Goal: Task Accomplishment & Management: Manage account settings

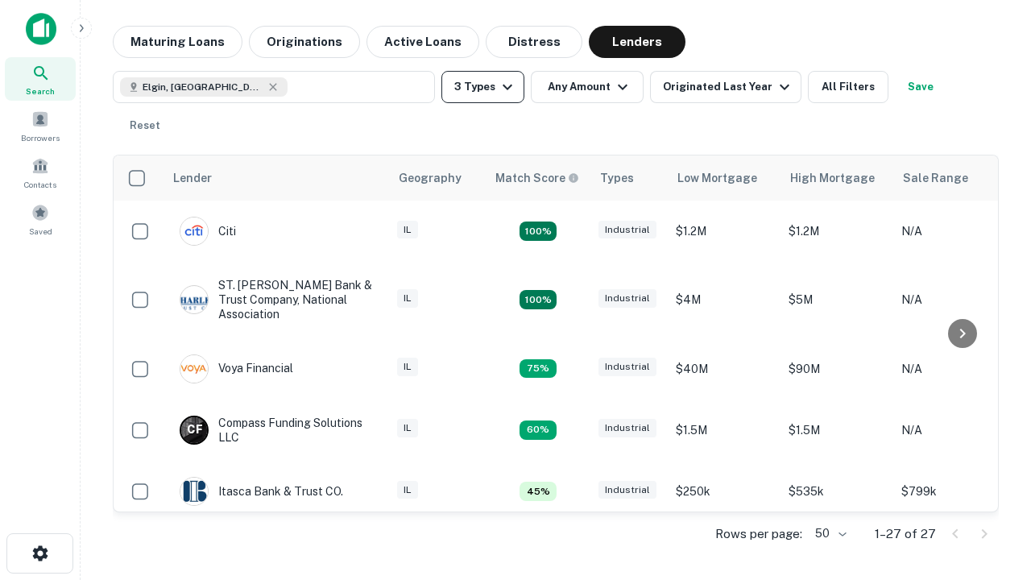
click at [483, 87] on button "3 Types" at bounding box center [482, 87] width 83 height 32
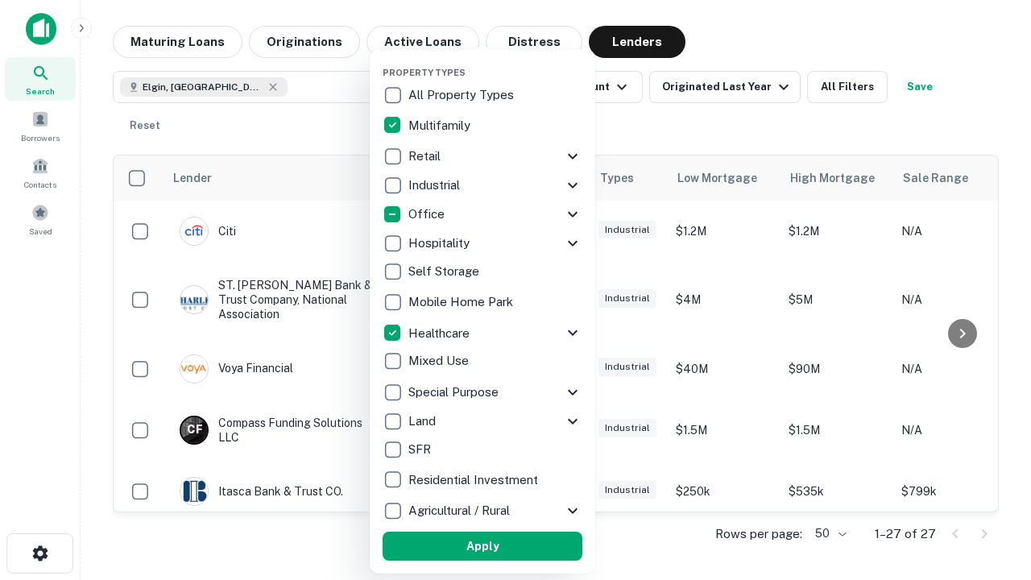
click at [483, 546] on button "Apply" at bounding box center [483, 546] width 200 height 29
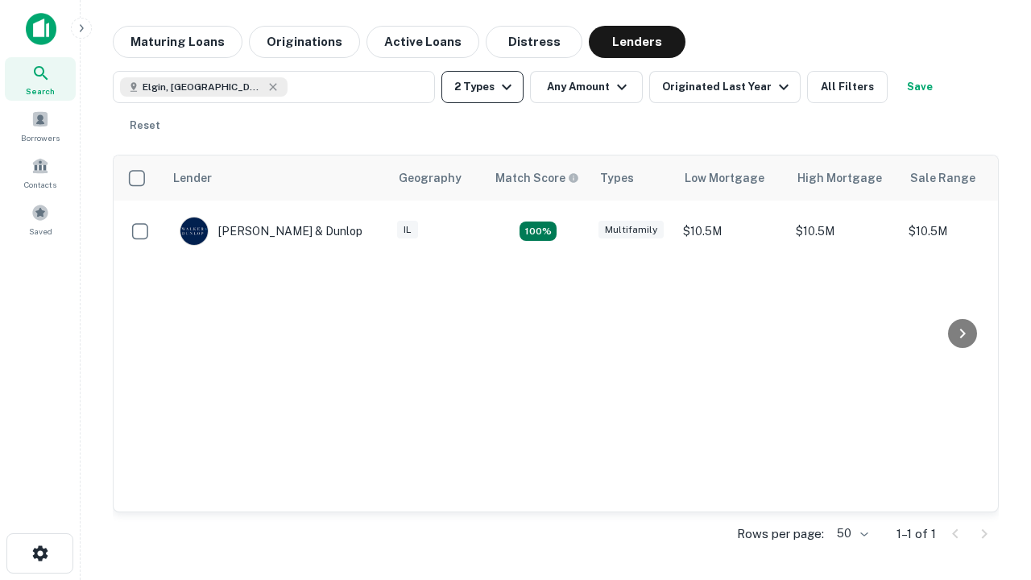
click at [483, 87] on button "2 Types" at bounding box center [482, 87] width 82 height 32
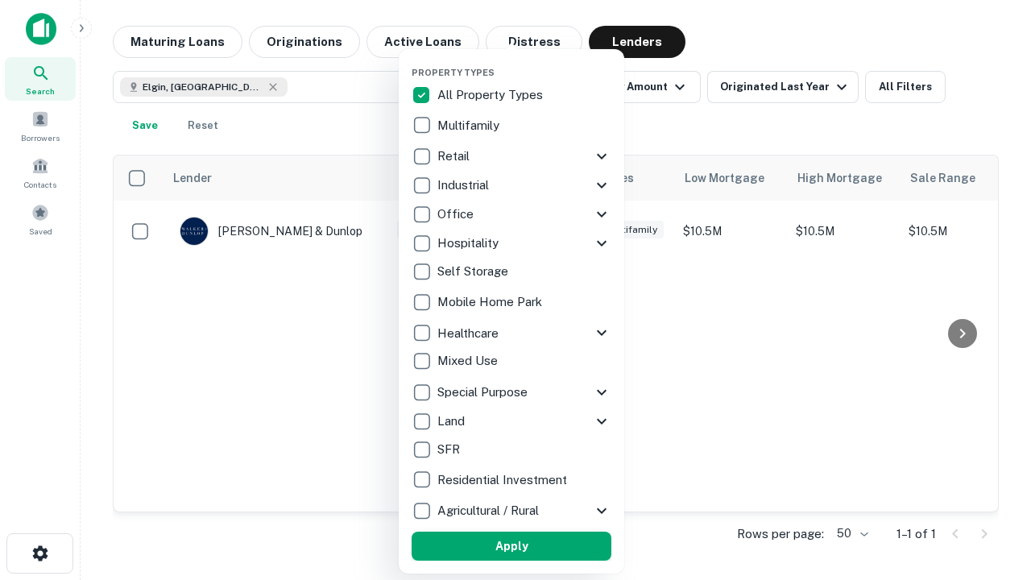
click at [512, 546] on button "Apply" at bounding box center [512, 546] width 200 height 29
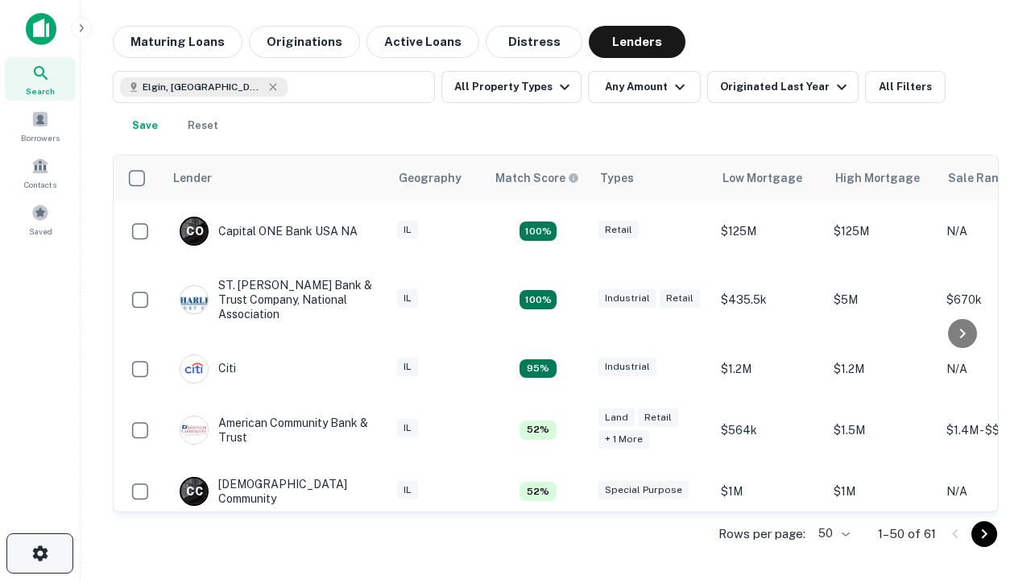
click at [39, 553] on icon "button" at bounding box center [40, 553] width 19 height 19
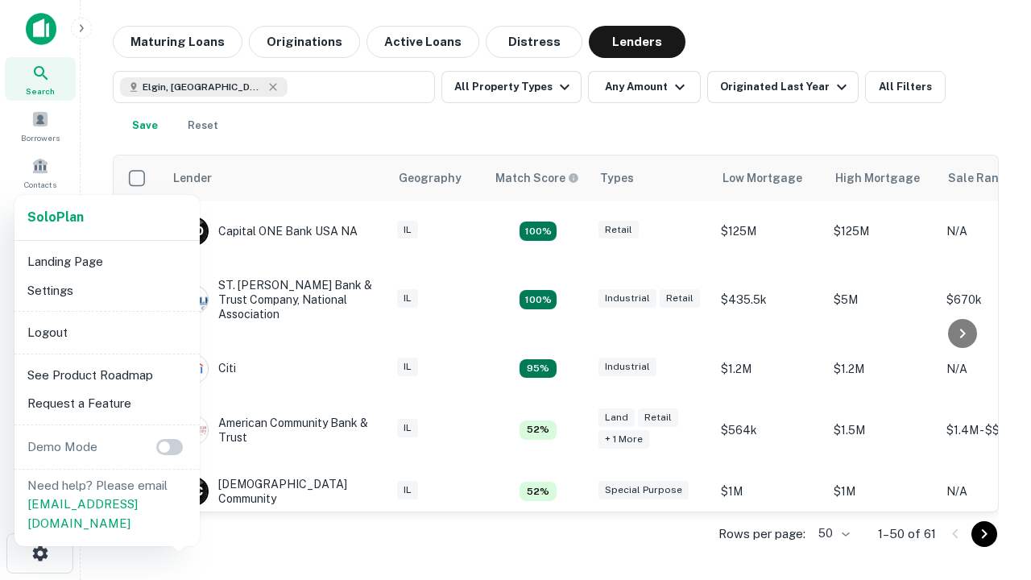
click at [106, 332] on li "Logout" at bounding box center [107, 332] width 172 height 29
